Goal: Understand process/instructions

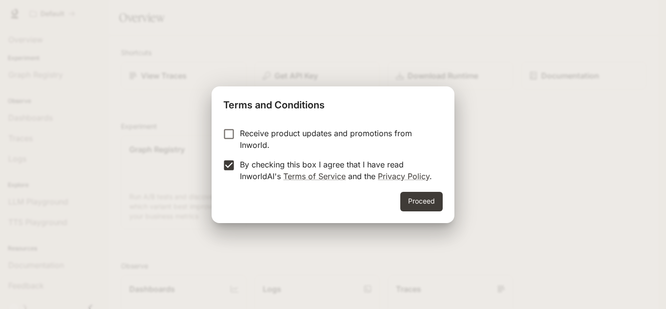
click at [431, 211] on div "Proceed" at bounding box center [333, 207] width 243 height 31
click at [428, 205] on button "Proceed" at bounding box center [422, 202] width 42 height 20
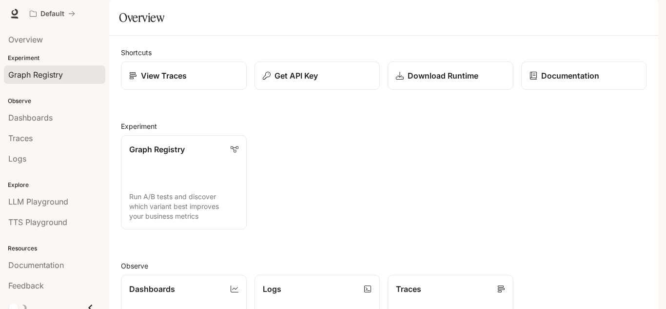
click at [56, 75] on span "Graph Registry" at bounding box center [35, 75] width 55 height 12
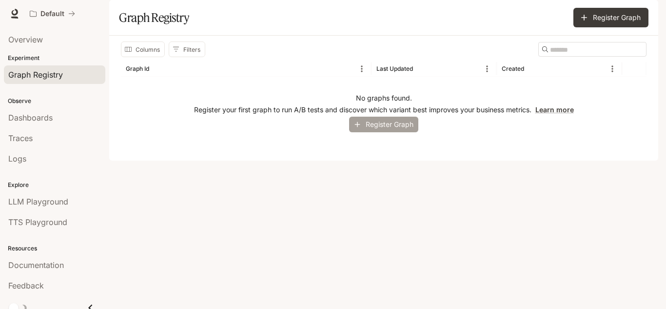
click at [387, 133] on button "Register Graph" at bounding box center [383, 125] width 69 height 16
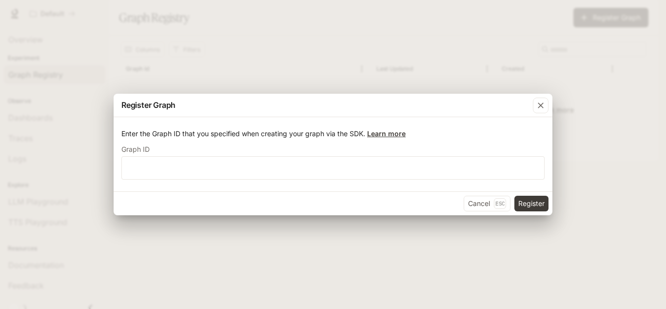
click at [382, 134] on link "Learn more" at bounding box center [386, 133] width 39 height 8
